Goal: Information Seeking & Learning: Learn about a topic

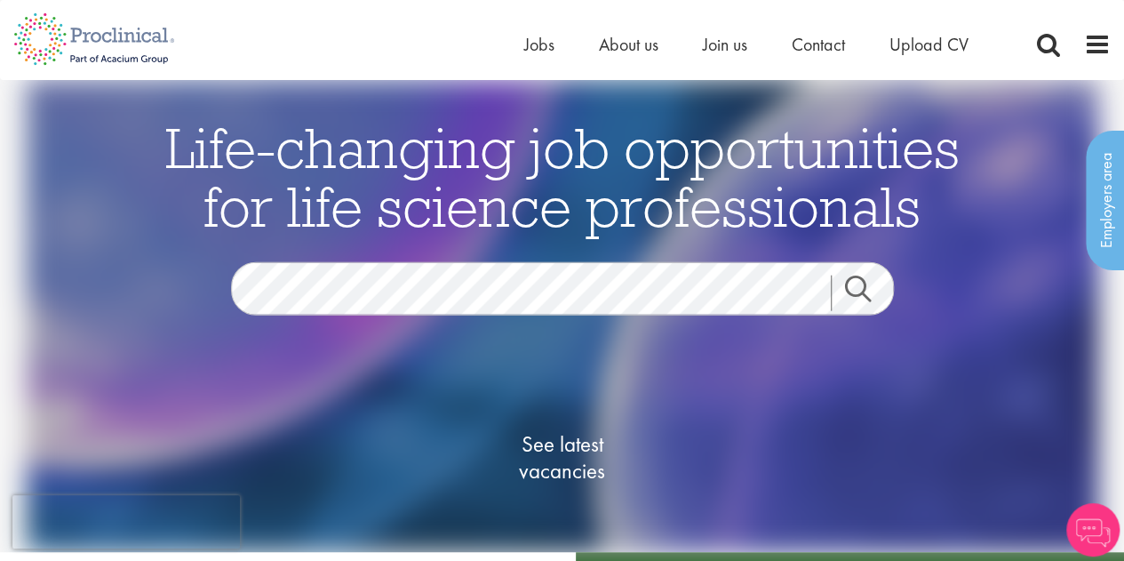
click at [530, 58] on div "Home Jobs About us Join us Contact Upload CV" at bounding box center [768, 49] width 489 height 36
click at [530, 56] on li "Jobs" at bounding box center [539, 44] width 30 height 27
click at [540, 36] on span "Jobs" at bounding box center [539, 44] width 30 height 23
click at [554, 445] on span "See latest vacancies" at bounding box center [563, 457] width 178 height 53
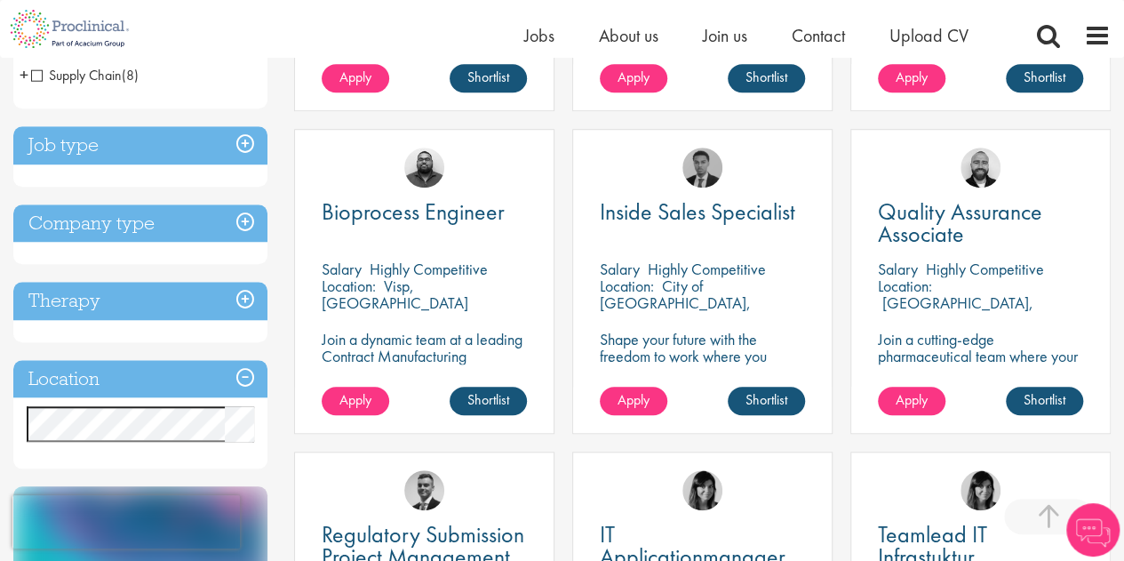
scroll to position [711, 0]
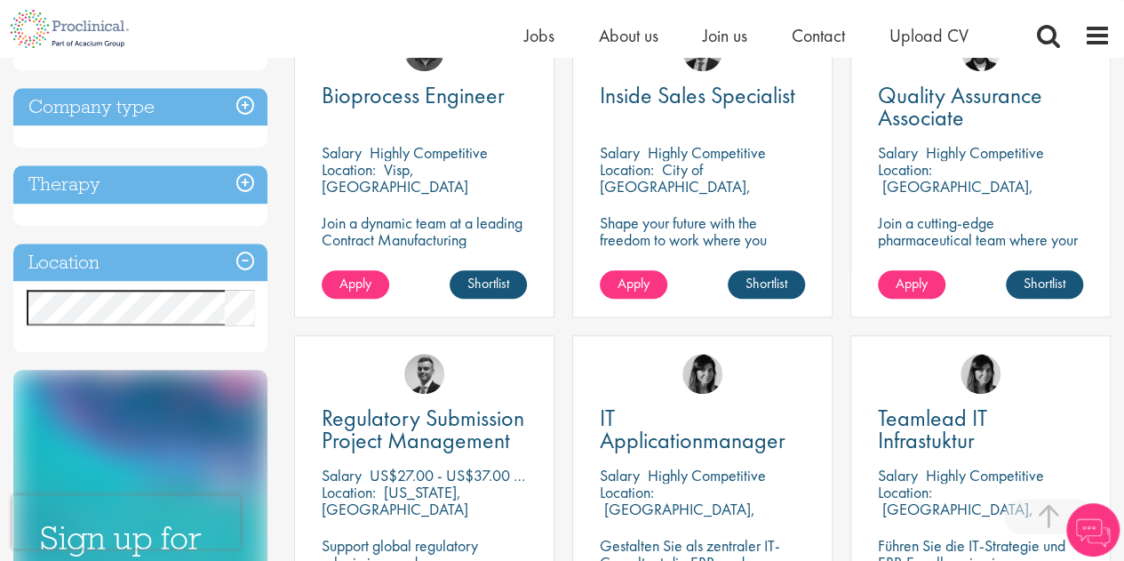
click at [98, 266] on h3 "Location" at bounding box center [140, 262] width 254 height 38
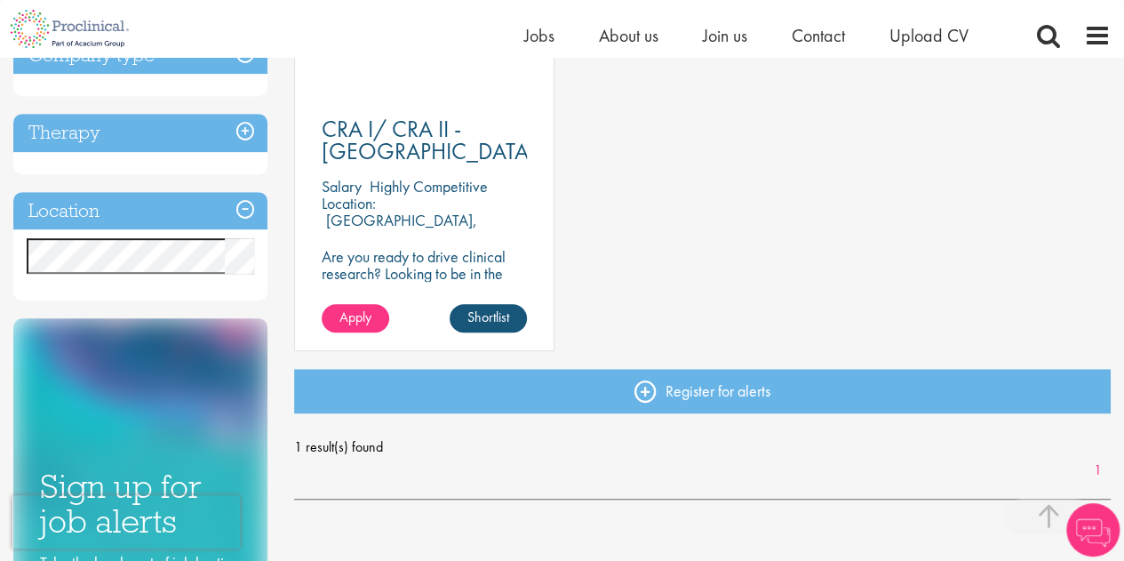
scroll to position [355, 0]
